Goal: Task Accomplishment & Management: Complete application form

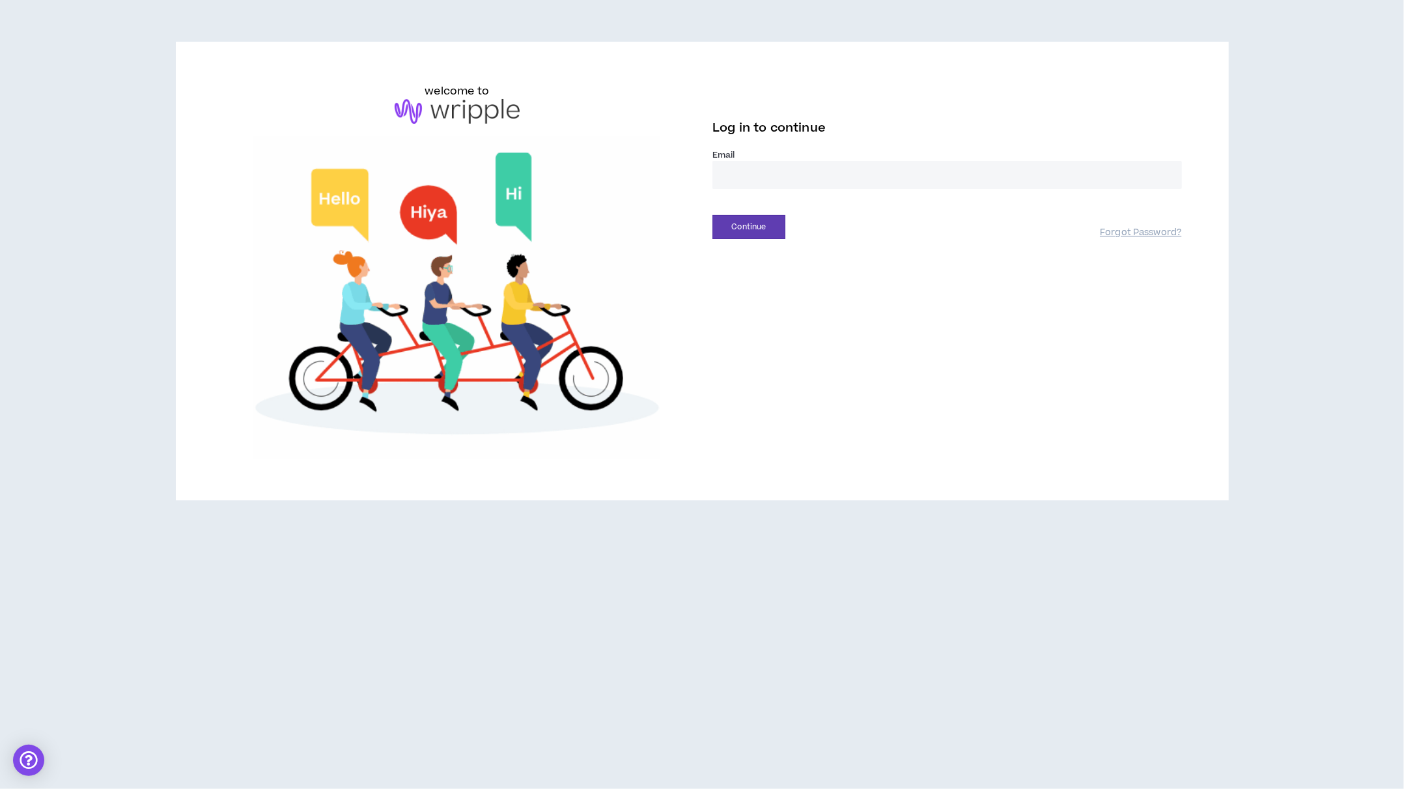
click at [751, 161] on input "email" at bounding box center [948, 175] width 470 height 28
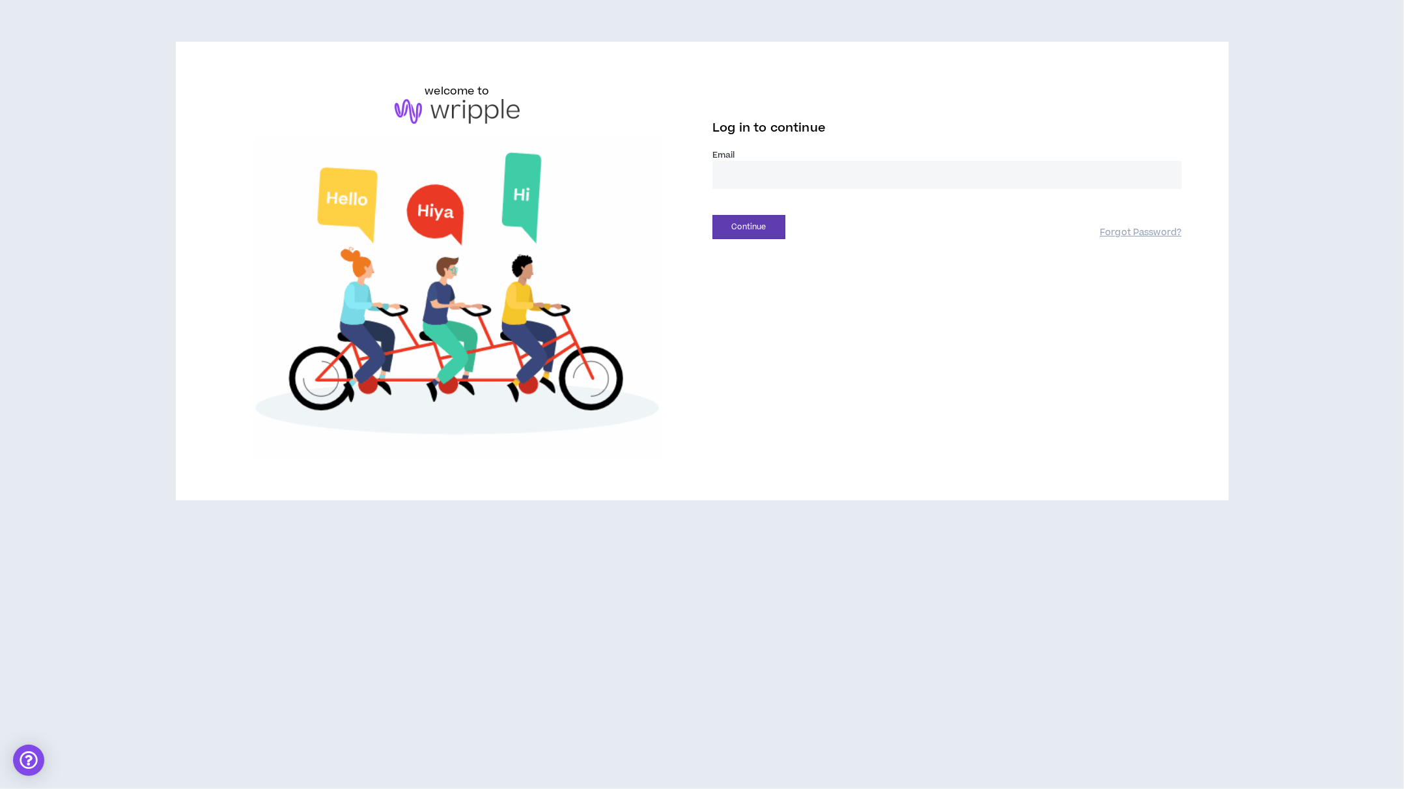
type input "**********"
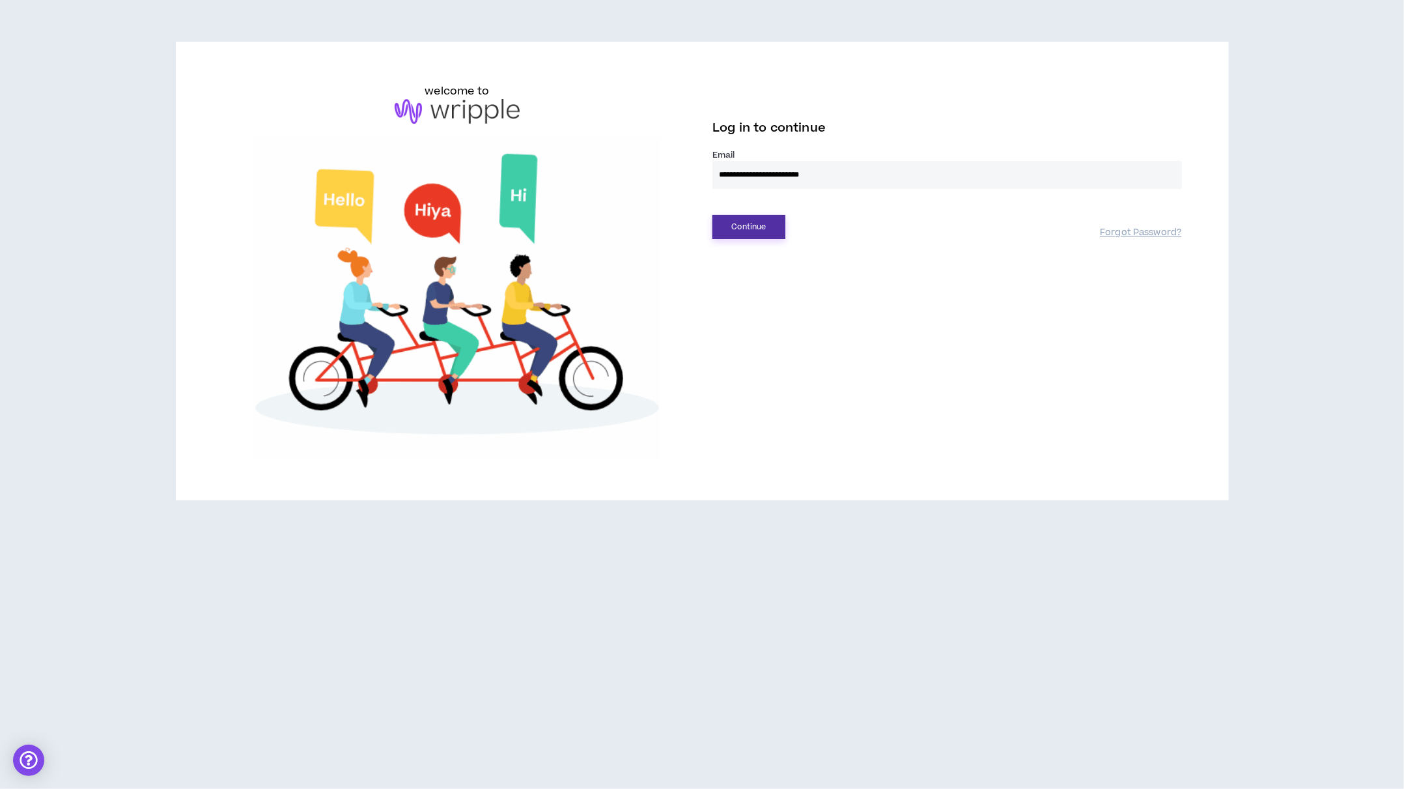
click at [754, 215] on button "Continue" at bounding box center [749, 227] width 73 height 24
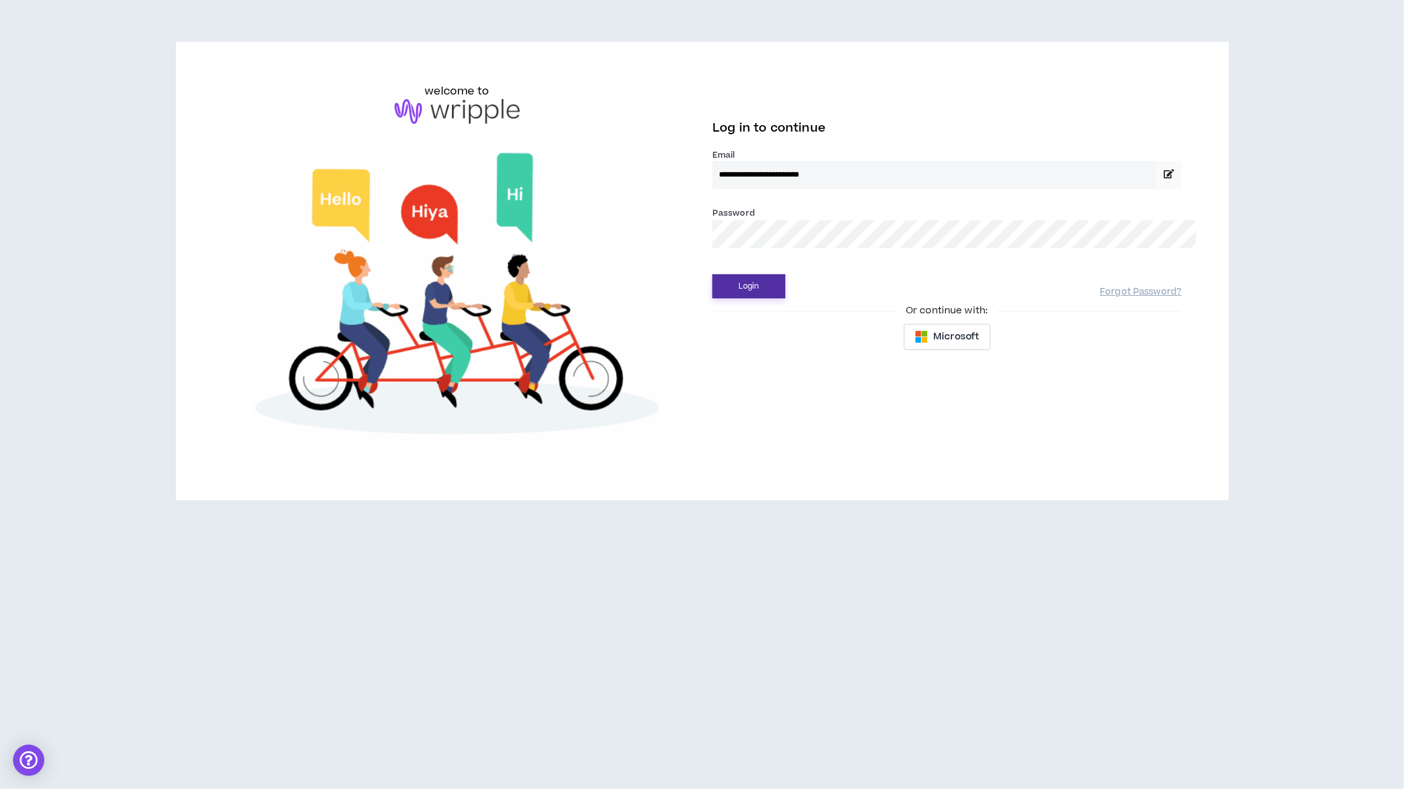
click at [743, 274] on button "Login" at bounding box center [749, 286] width 73 height 24
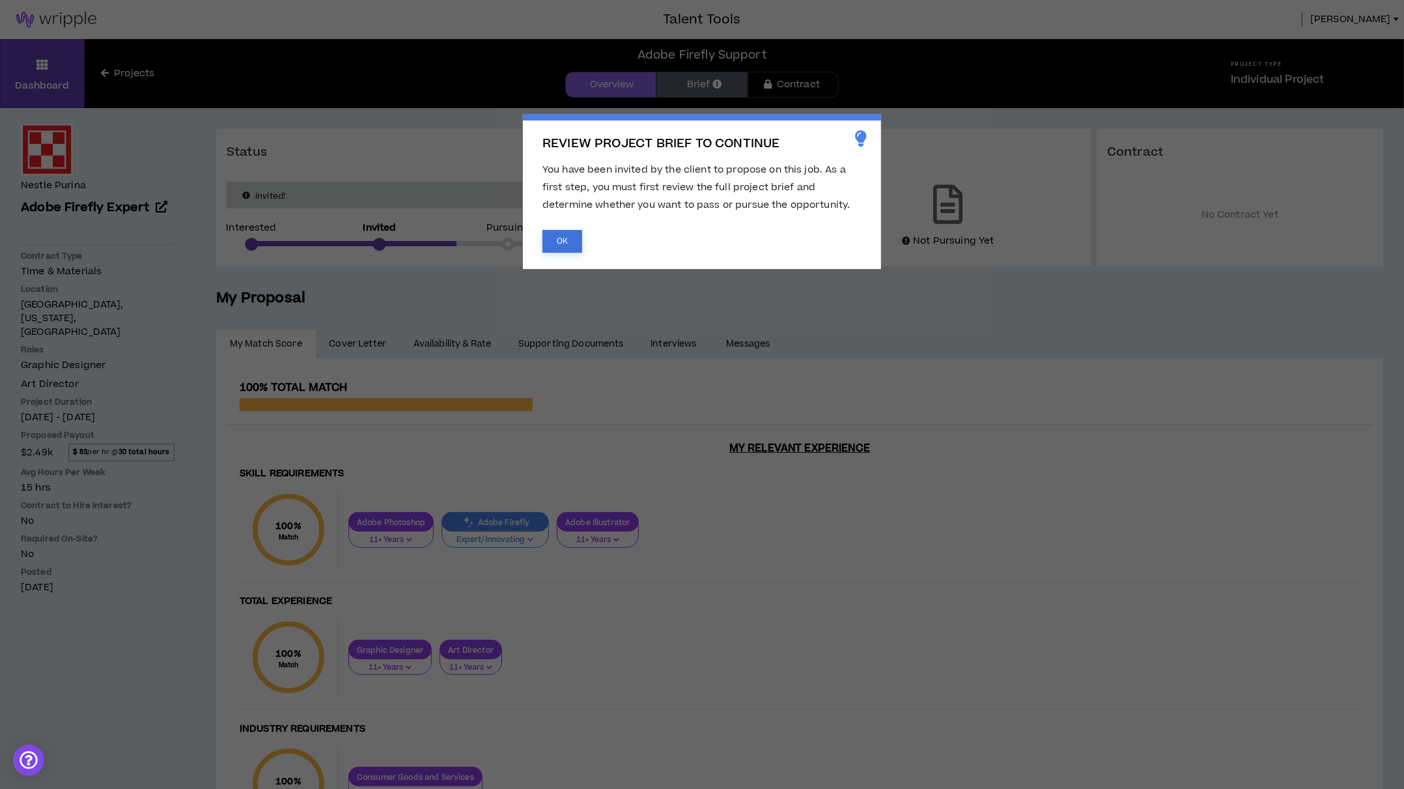
click at [568, 246] on button "OK" at bounding box center [563, 241] width 40 height 23
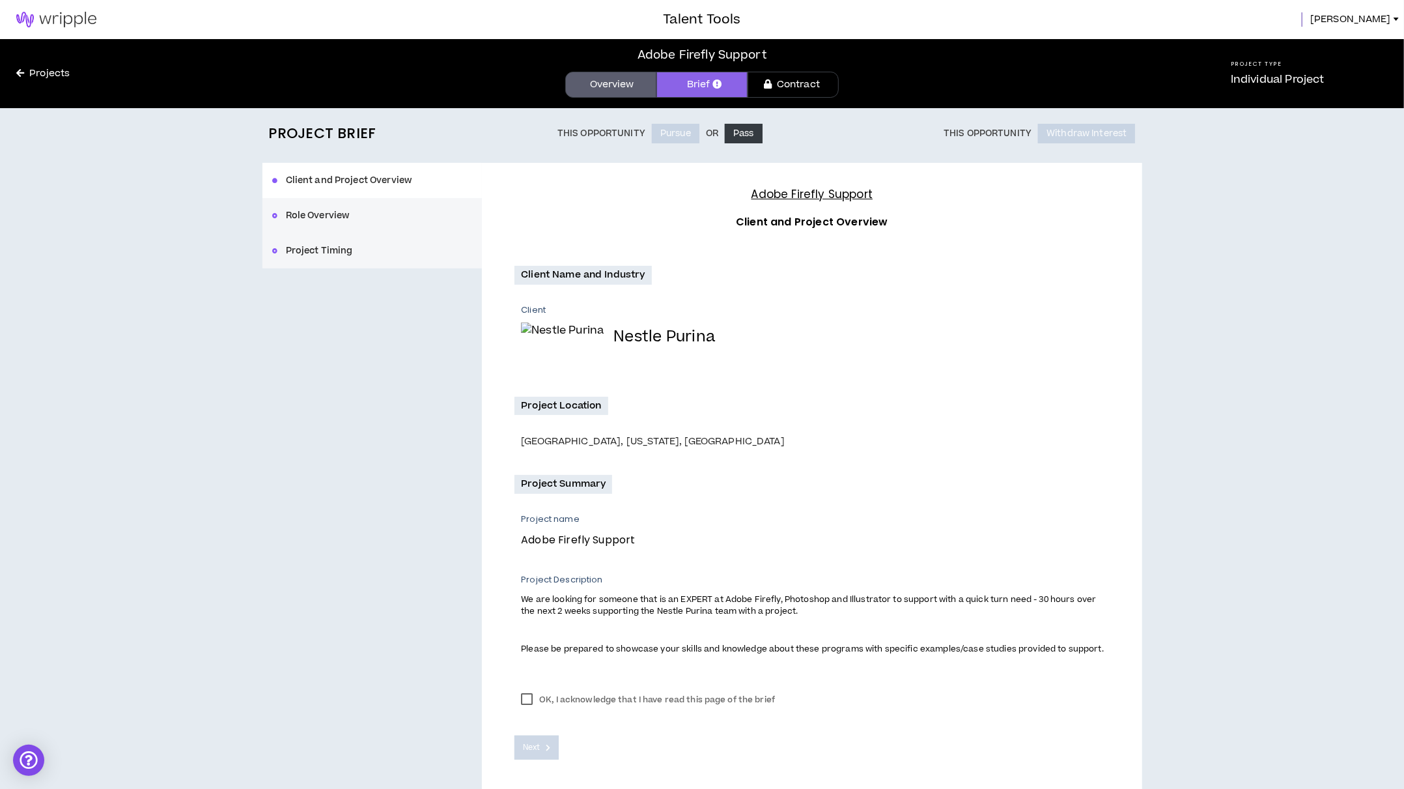
scroll to position [16, 0]
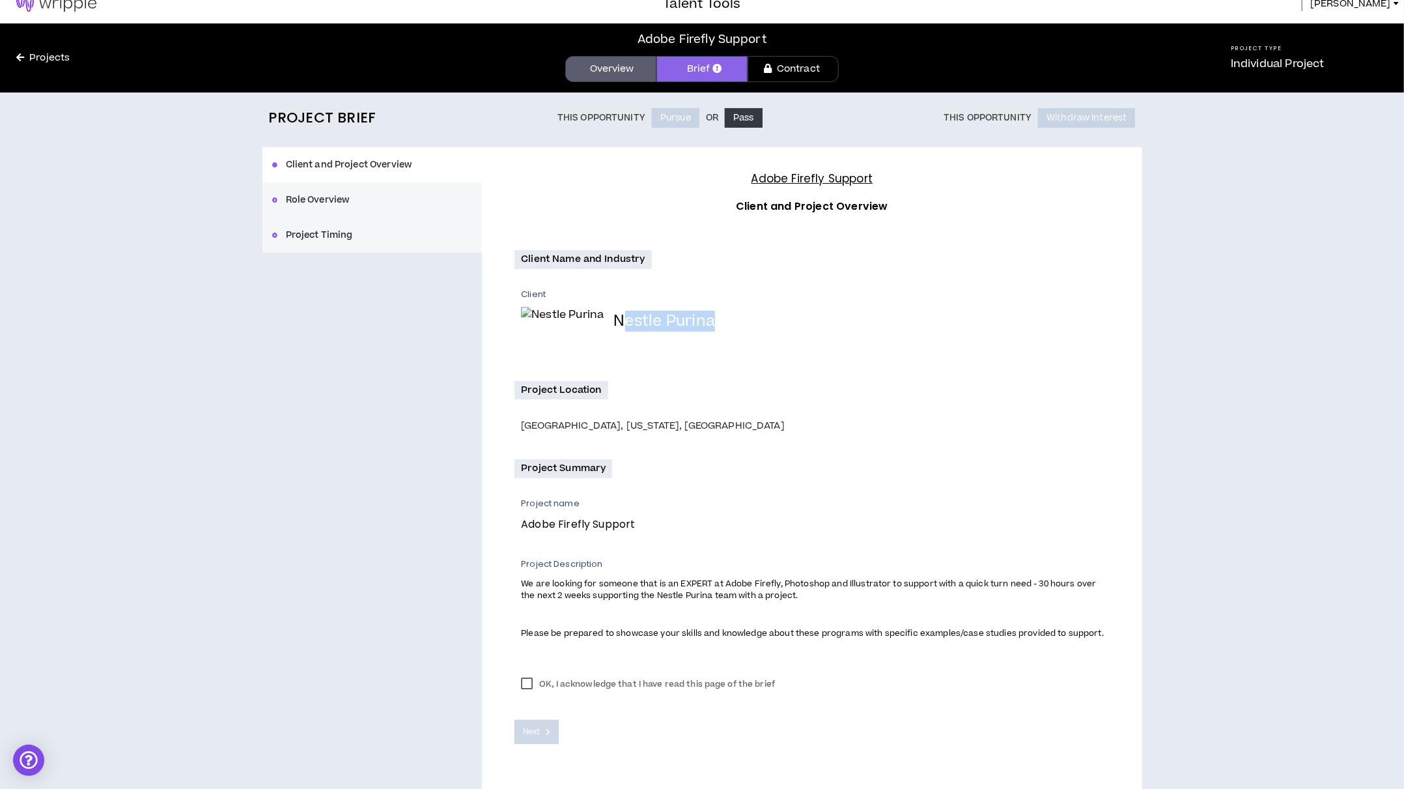
drag, startPoint x: 565, startPoint y: 314, endPoint x: 583, endPoint y: 317, distance: 17.8
click at [687, 313] on div "Client Nestle Purina" at bounding box center [815, 320] width 588 height 63
drag, startPoint x: 555, startPoint y: 315, endPoint x: 664, endPoint y: 315, distance: 108.8
click at [664, 315] on div "Client Nestle Purina" at bounding box center [815, 320] width 588 height 63
copy h4 "Nestle Purina"
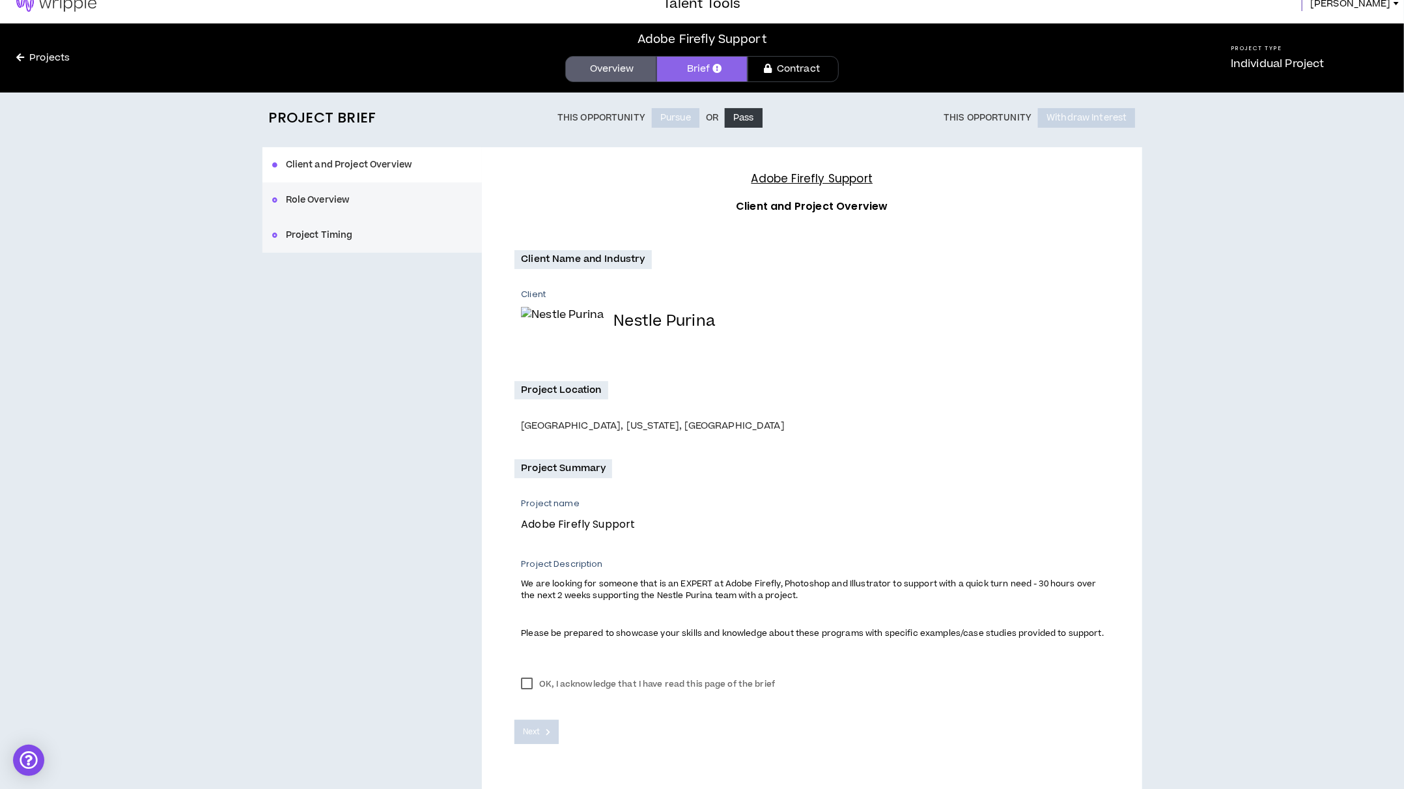
click at [886, 419] on div "[GEOGRAPHIC_DATA], [US_STATE], [GEOGRAPHIC_DATA]" at bounding box center [815, 426] width 588 height 14
click at [524, 674] on label "OK, I acknowledge that I have read this page of the brief" at bounding box center [648, 684] width 267 height 20
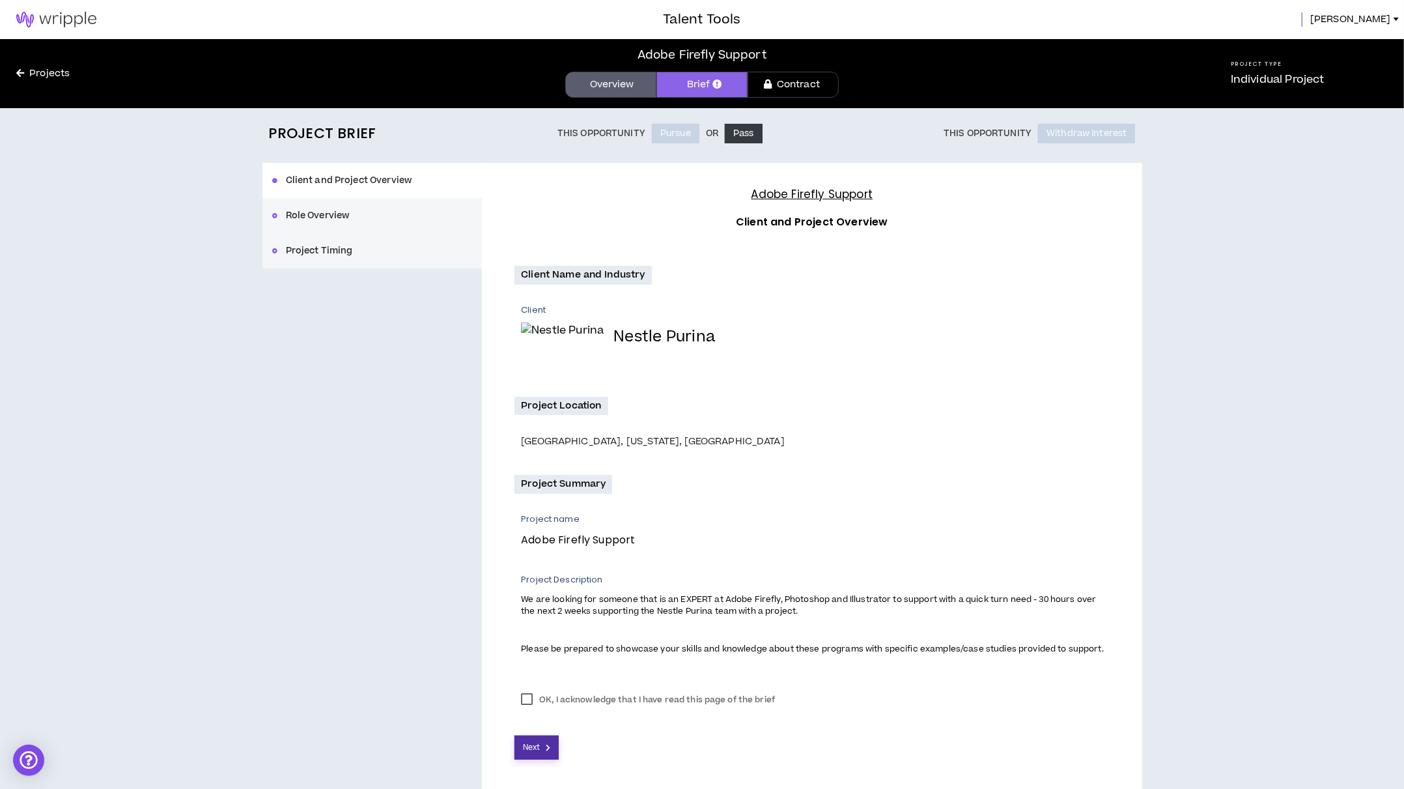
click at [539, 741] on span "Next" at bounding box center [531, 747] width 17 height 12
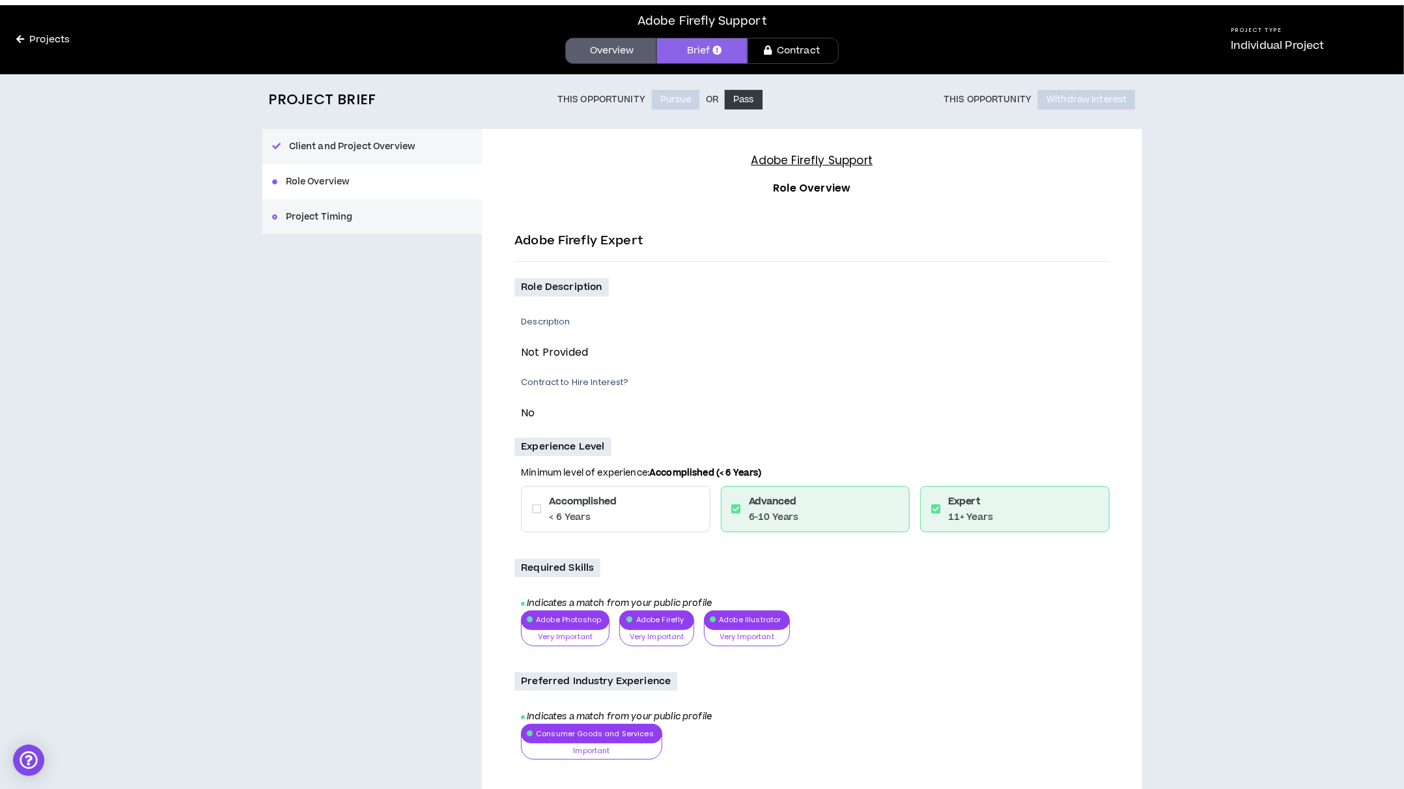
scroll to position [137, 0]
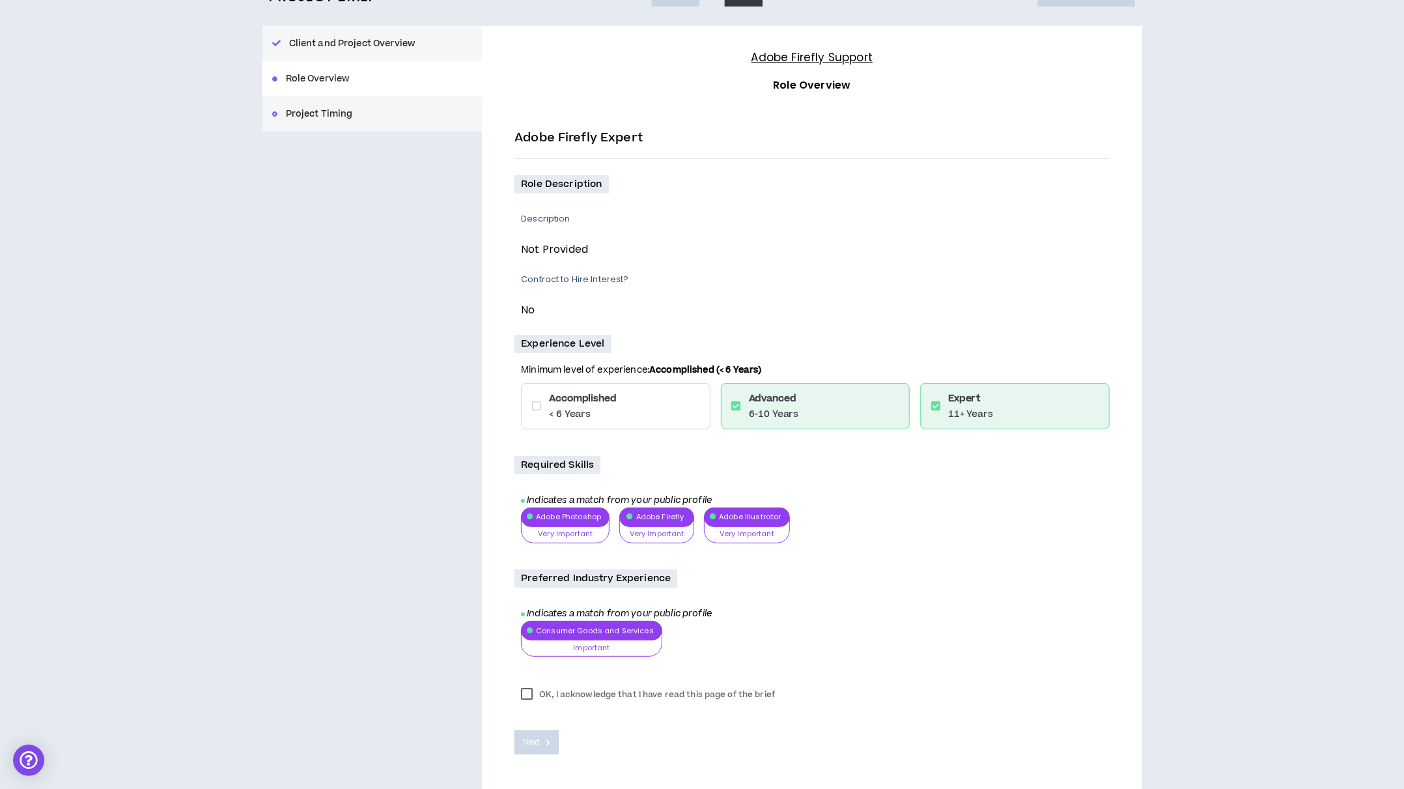
click at [531, 685] on label "OK, I acknowledge that I have read this page of the brief" at bounding box center [648, 695] width 267 height 20
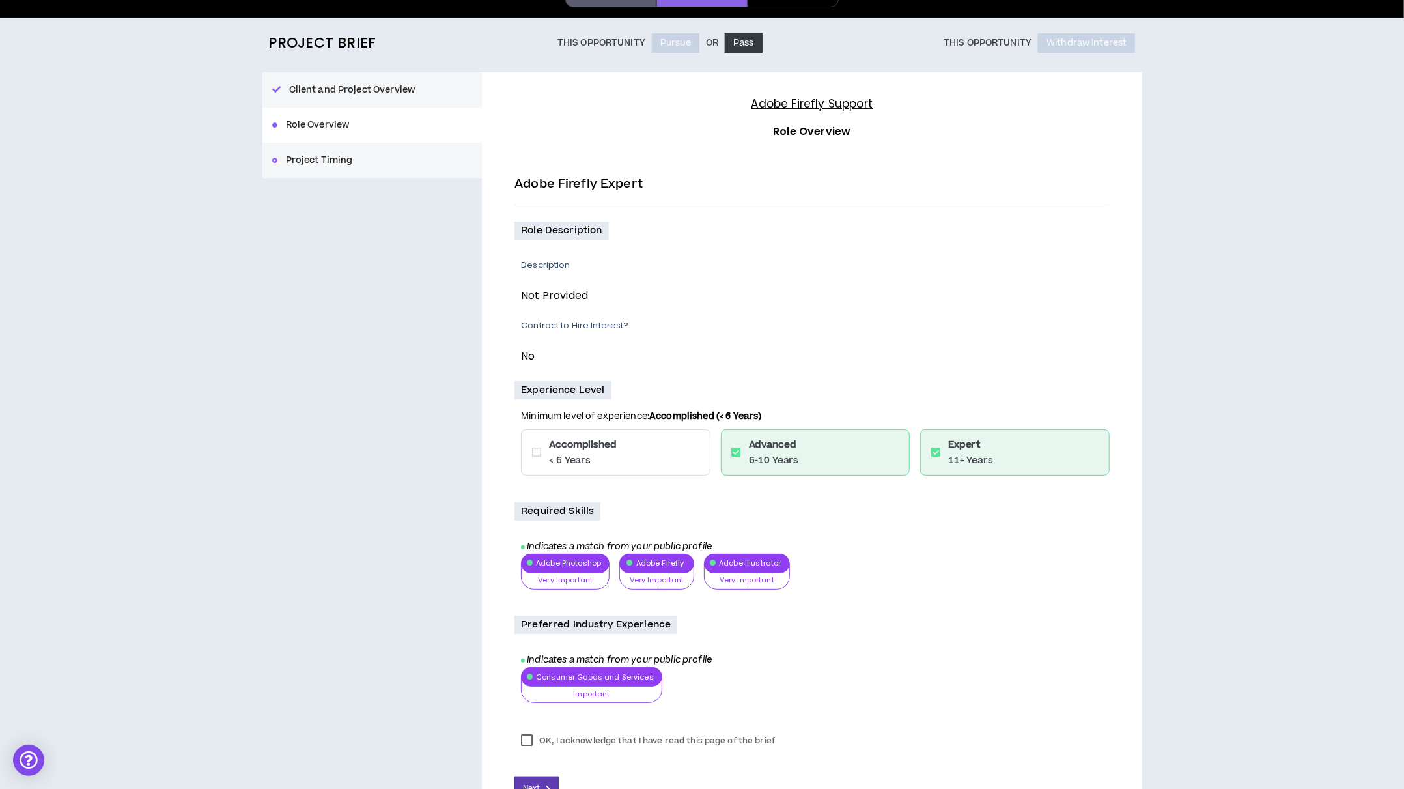
scroll to position [89, 0]
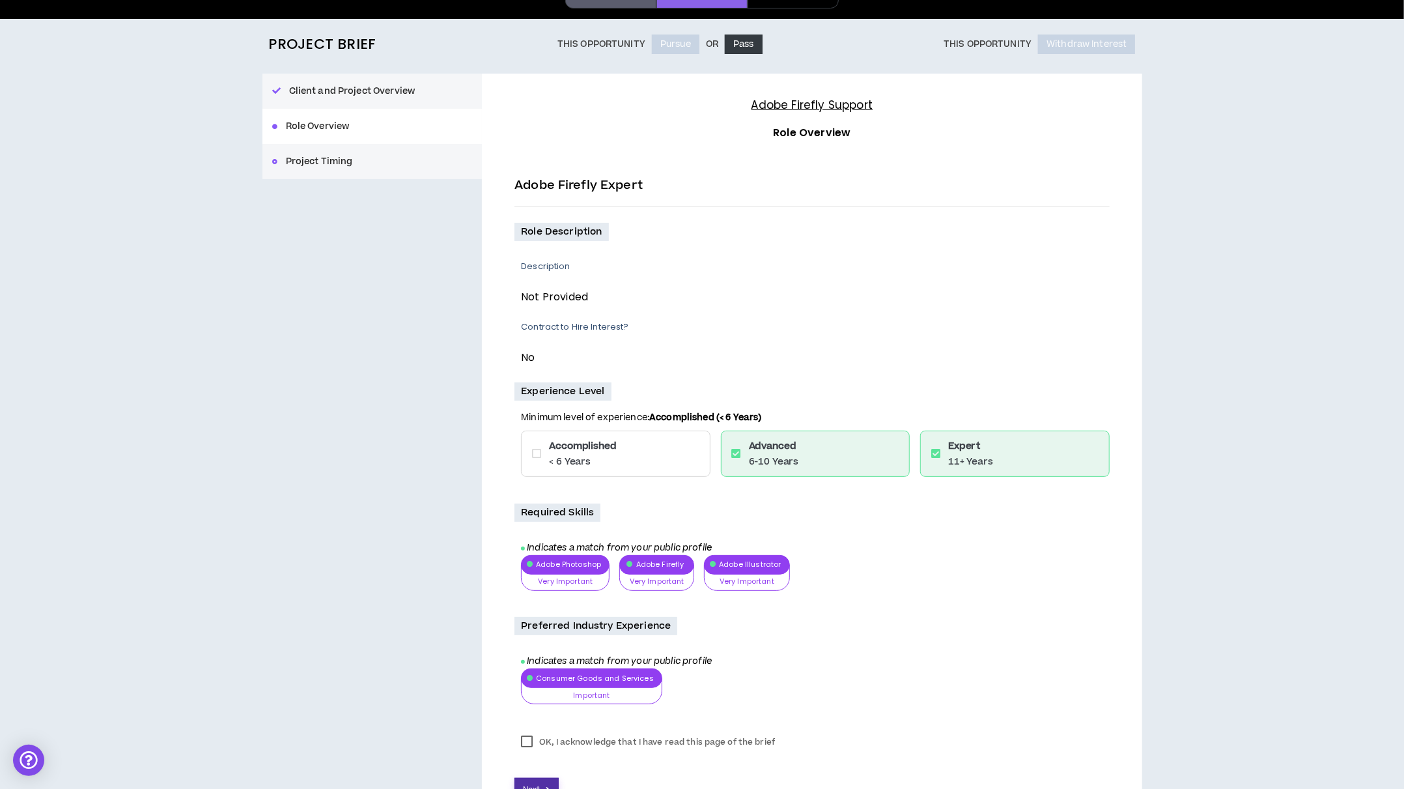
click at [528, 784] on span "Next" at bounding box center [531, 790] width 17 height 12
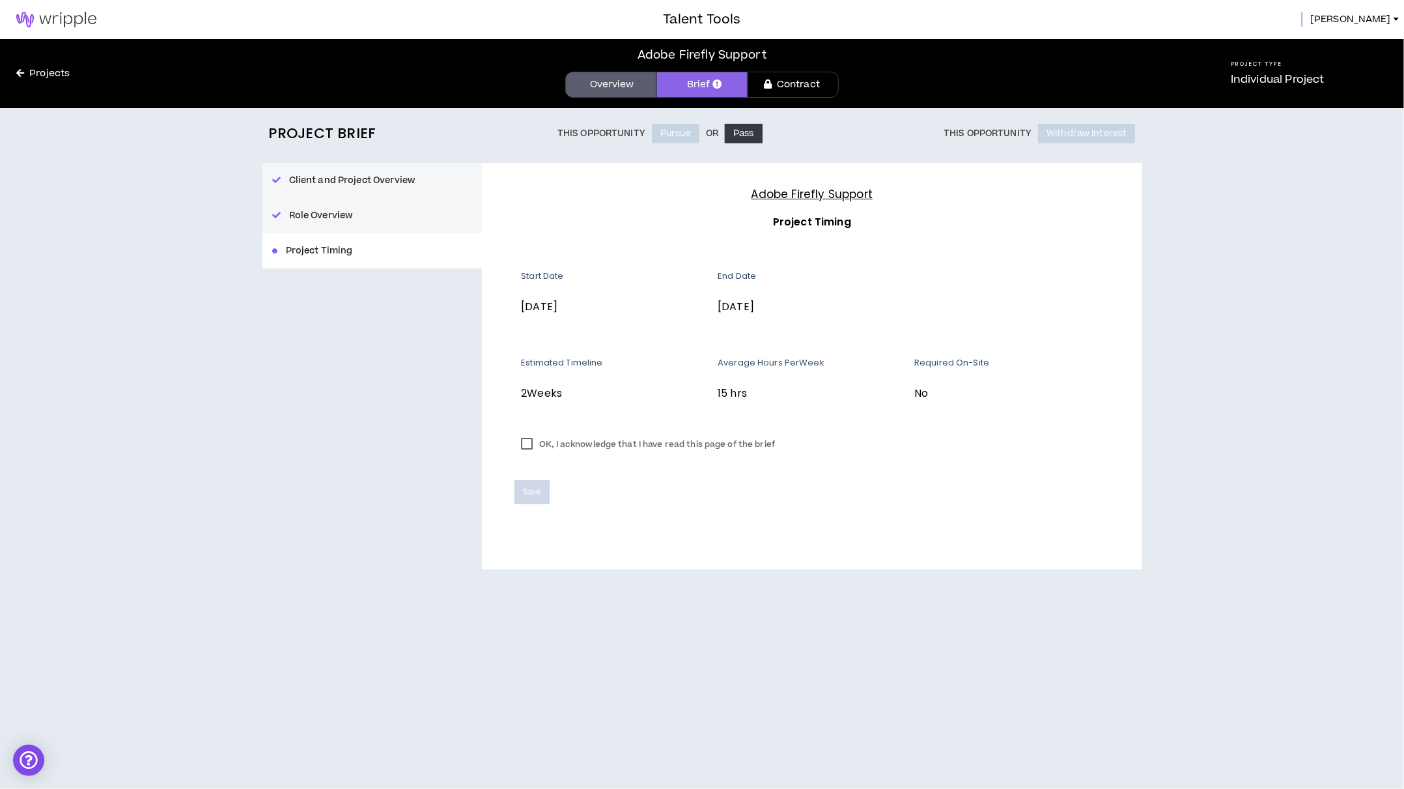
click at [525, 434] on label "OK, I acknowledge that I have read this page of the brief" at bounding box center [648, 444] width 267 height 20
click at [539, 486] on span "Save" at bounding box center [532, 492] width 18 height 12
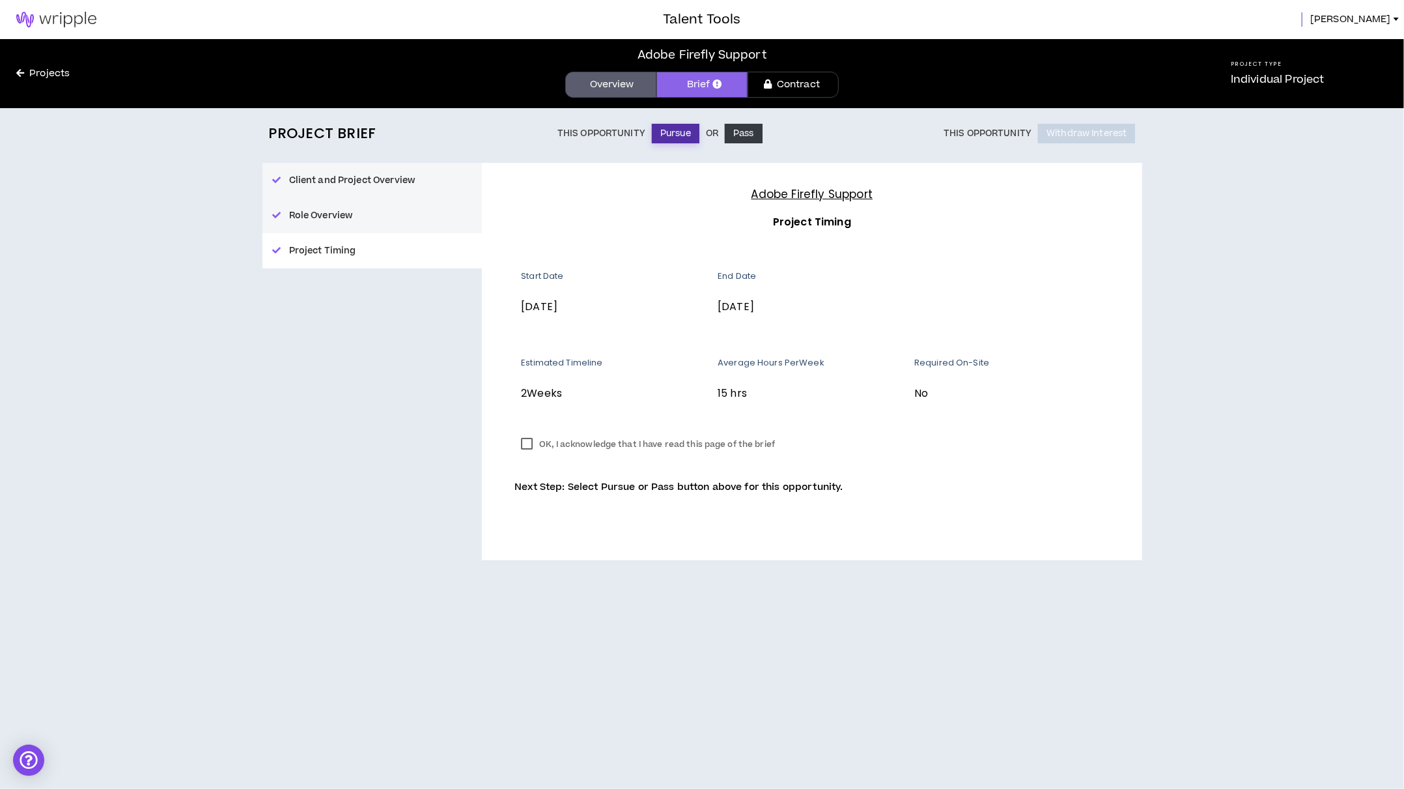
click at [674, 130] on button "Pursue" at bounding box center [676, 134] width 48 height 20
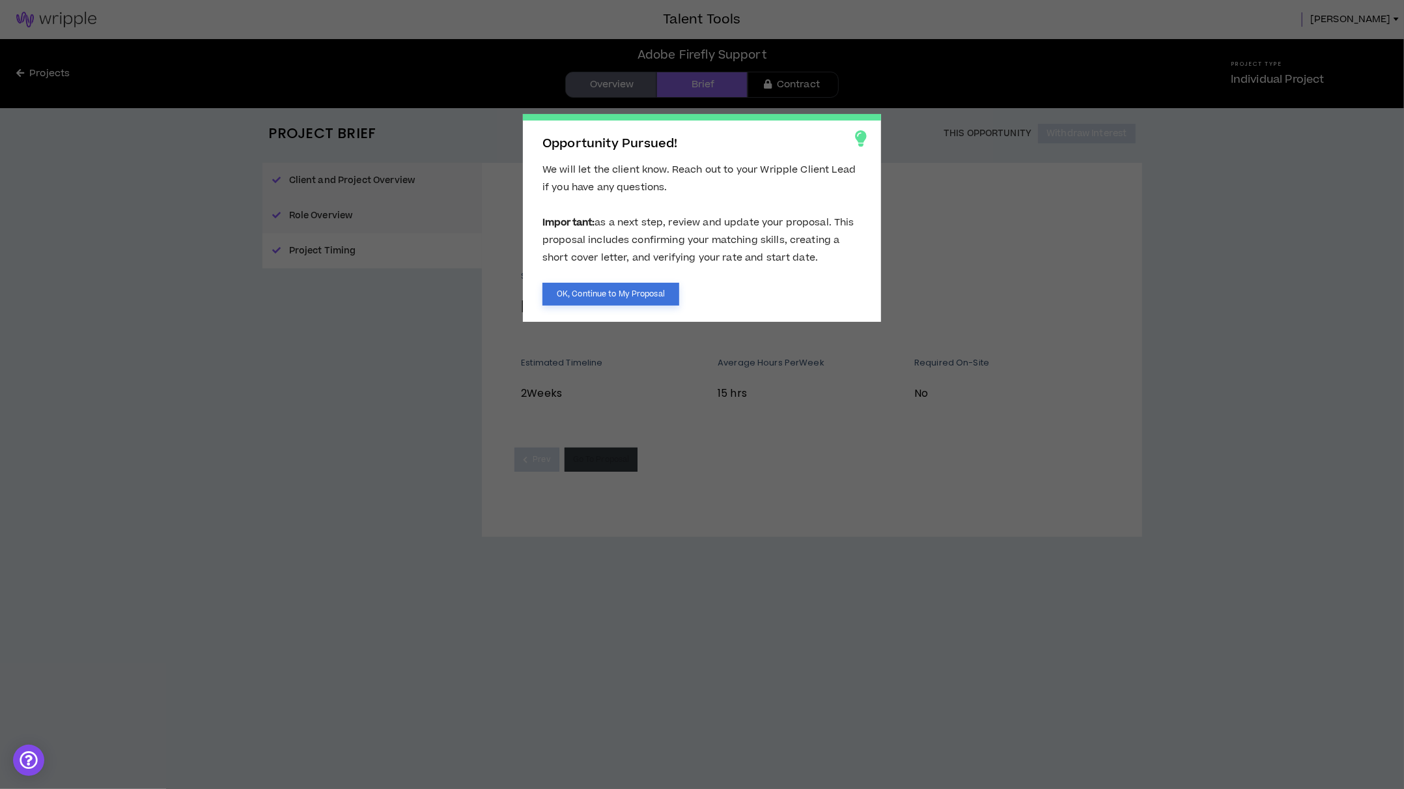
click at [648, 291] on button "OK, Continue to My Proposal" at bounding box center [611, 294] width 137 height 23
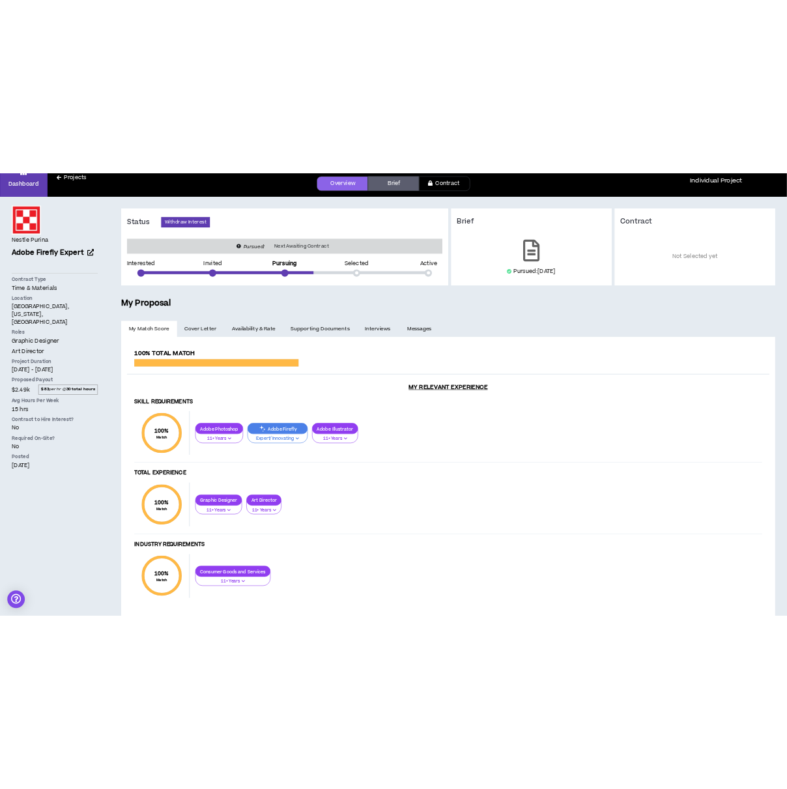
scroll to position [68, 0]
